Goal: Information Seeking & Learning: Learn about a topic

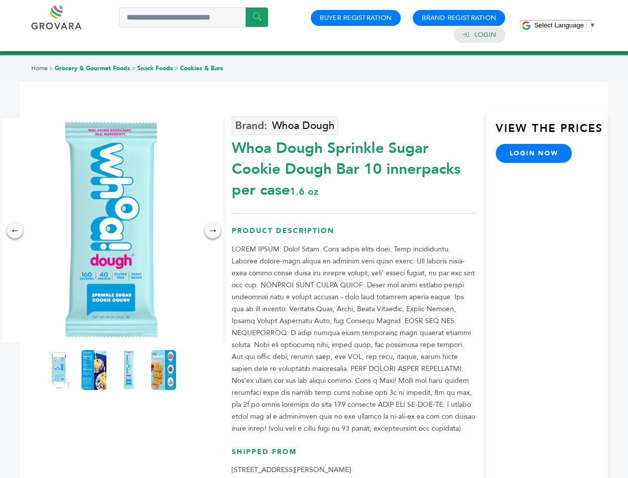
click at [565, 25] on span "Select Language" at bounding box center [559, 24] width 50 height 7
click at [111, 230] on img at bounding box center [112, 230] width 224 height 224
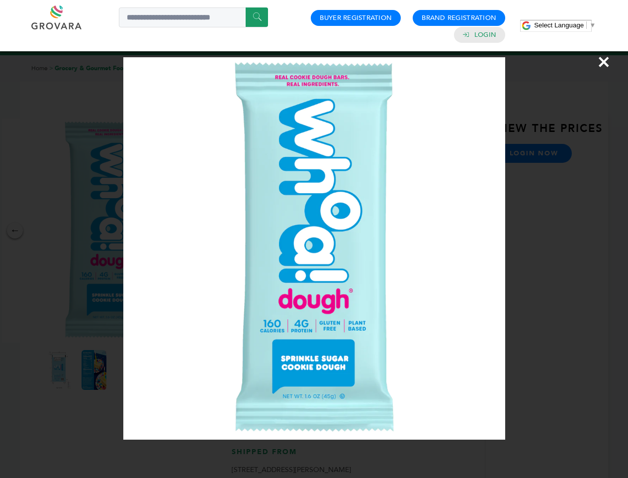
click at [15, 230] on div "×" at bounding box center [314, 239] width 628 height 478
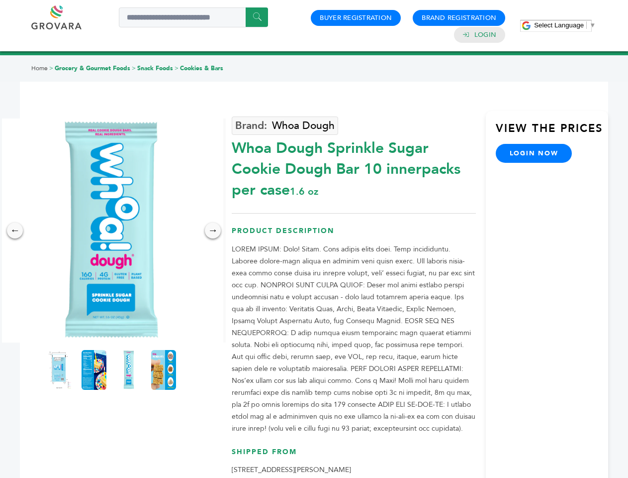
click at [213, 230] on div "→" at bounding box center [213, 230] width 16 height 16
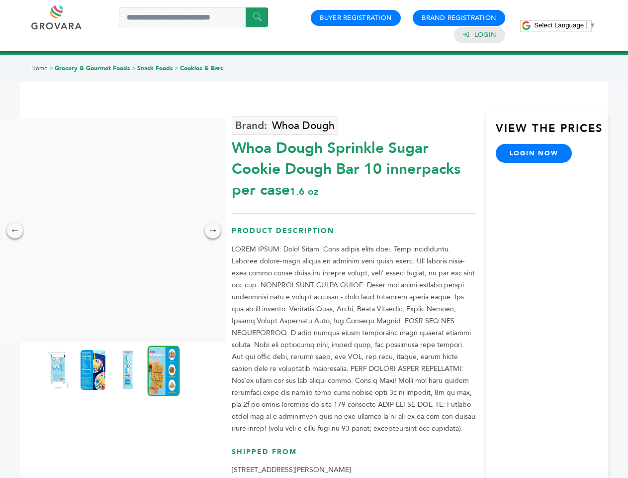
click at [59, 370] on img at bounding box center [58, 370] width 25 height 40
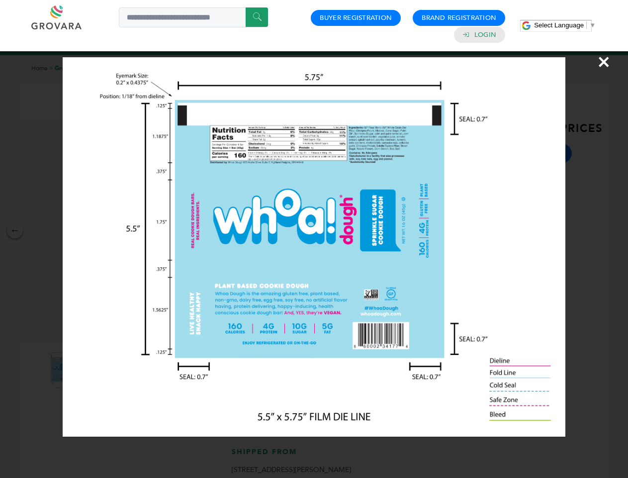
click at [94, 370] on div "×" at bounding box center [314, 239] width 628 height 478
click at [129, 370] on img at bounding box center [127, 370] width 25 height 40
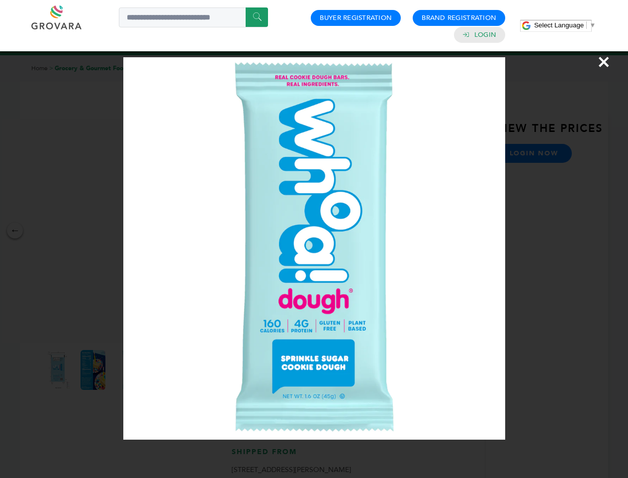
click at [164, 370] on div "×" at bounding box center [314, 239] width 628 height 478
